Goal: Information Seeking & Learning: Learn about a topic

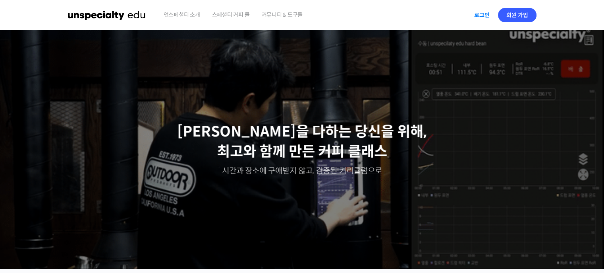
click at [483, 12] on link "로그인" at bounding box center [482, 15] width 25 height 18
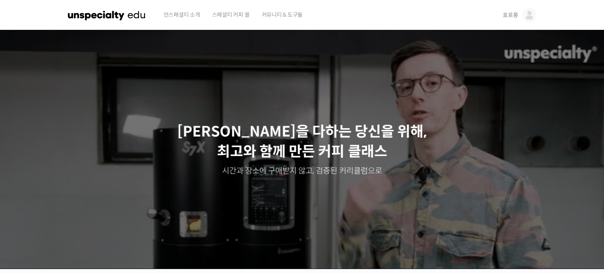
click at [522, 17] on link "호로롱" at bounding box center [519, 15] width 33 height 30
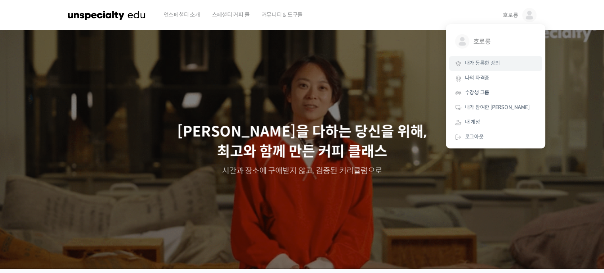
click at [496, 66] on span "내가 등록한 강의" at bounding box center [482, 63] width 35 height 7
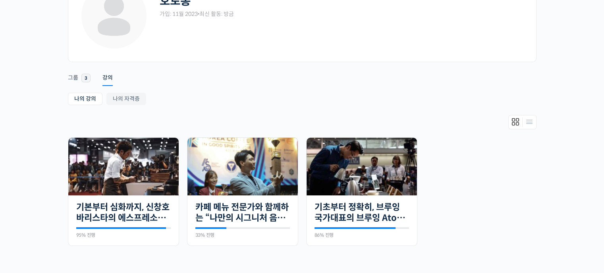
scroll to position [70, 0]
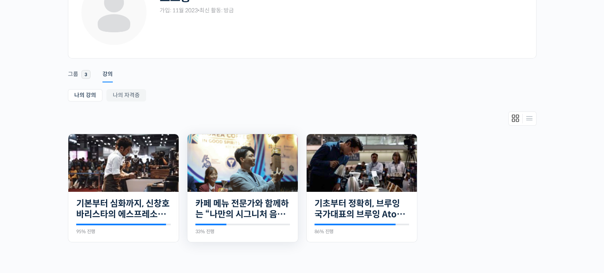
click at [239, 176] on img at bounding box center [243, 163] width 110 height 58
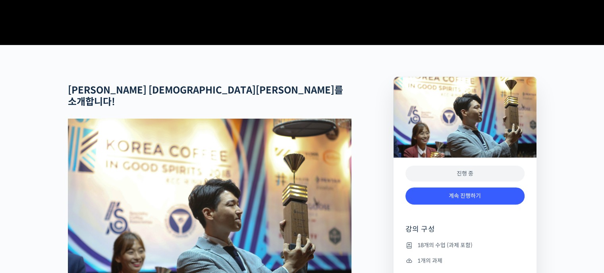
scroll to position [273, 0]
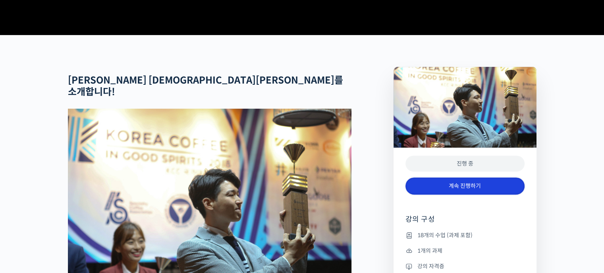
click at [425, 194] on link "계속 진행하기" at bounding box center [465, 185] width 119 height 17
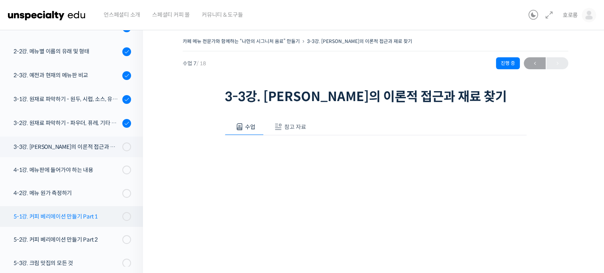
scroll to position [133, 0]
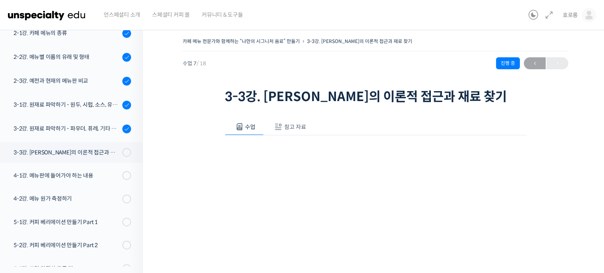
click at [294, 123] on span "참고 자료" at bounding box center [296, 126] width 22 height 7
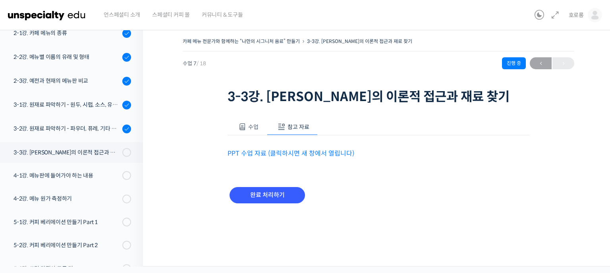
click at [310, 151] on link "PPT 수업 자료 (클릭하시면 새 창에서 열립니다)" at bounding box center [291, 153] width 127 height 8
click at [247, 124] on button "수업" at bounding box center [247, 126] width 39 height 17
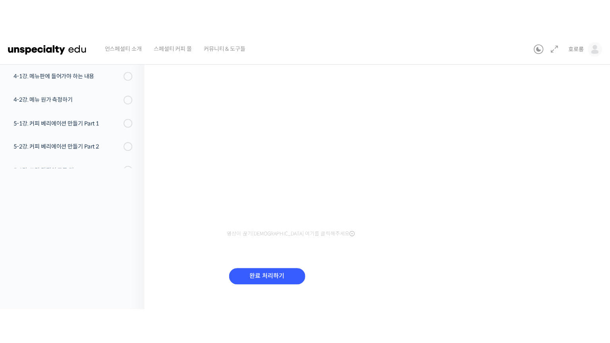
scroll to position [74, 0]
